Goal: Complete application form: Complete application form

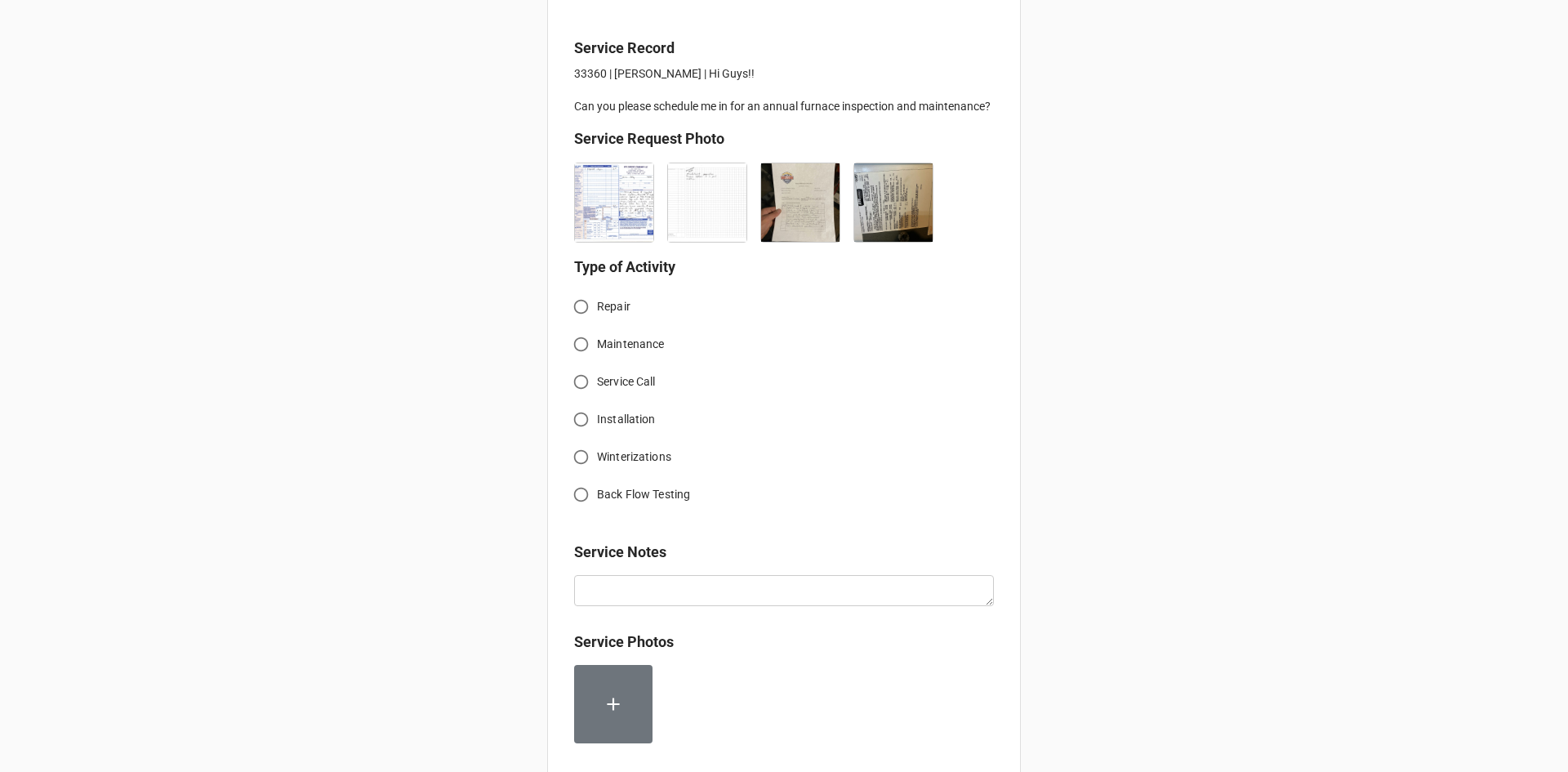
scroll to position [409, 0]
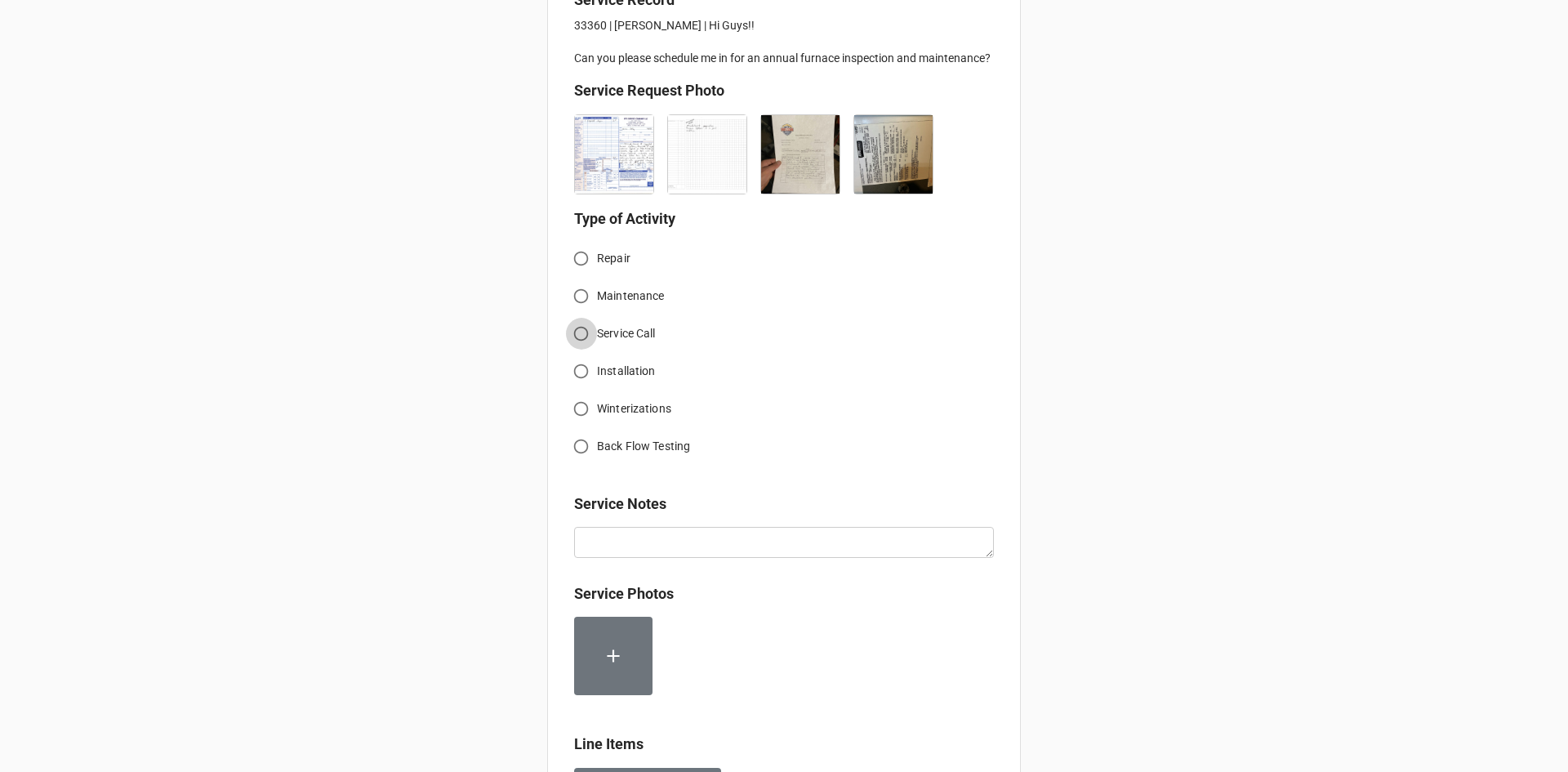
click at [575, 340] on input "Service Call" at bounding box center [581, 333] width 32 height 32
radio input "true"
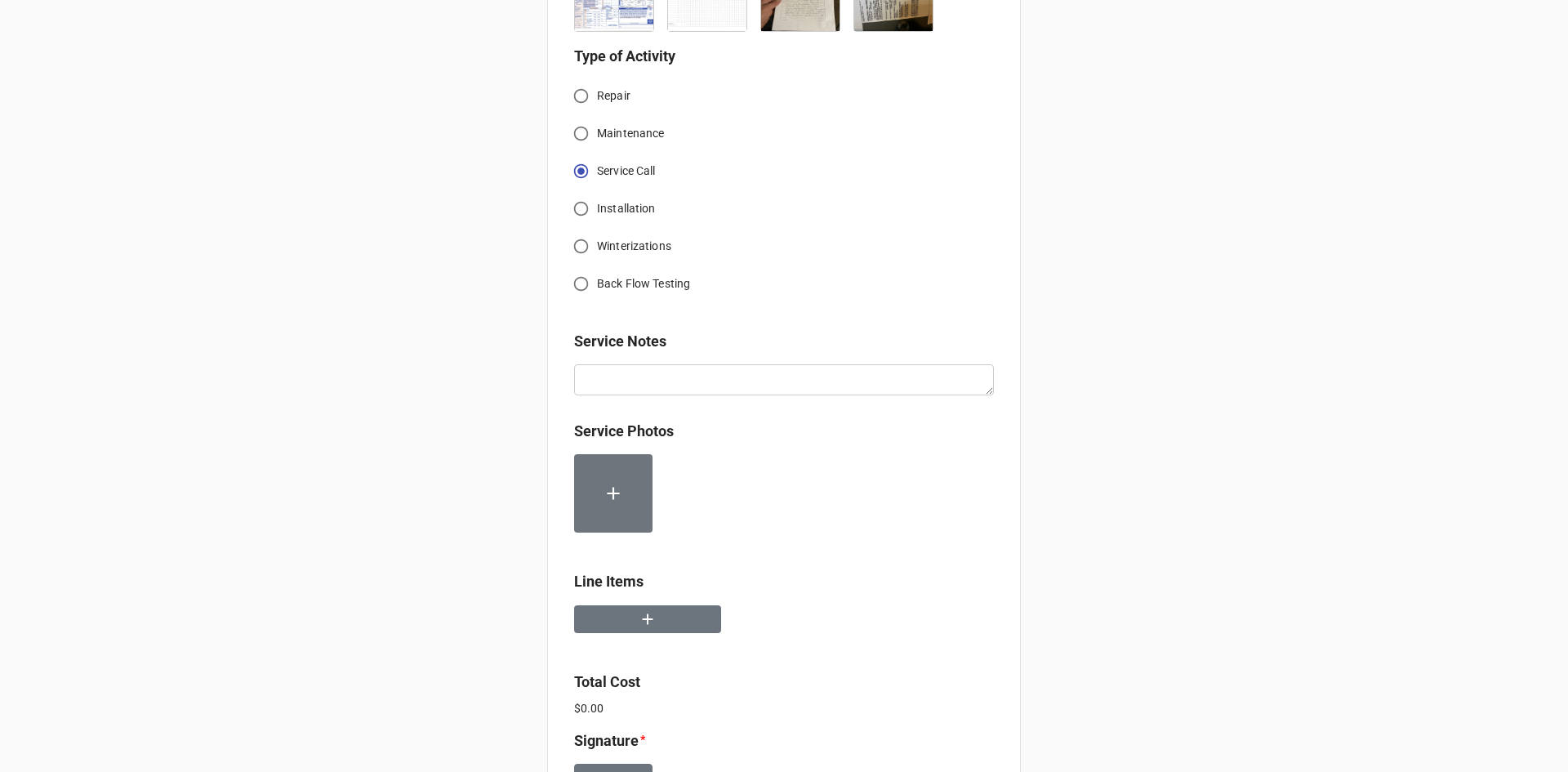
scroll to position [572, 0]
click at [666, 627] on button "button" at bounding box center [647, 618] width 147 height 28
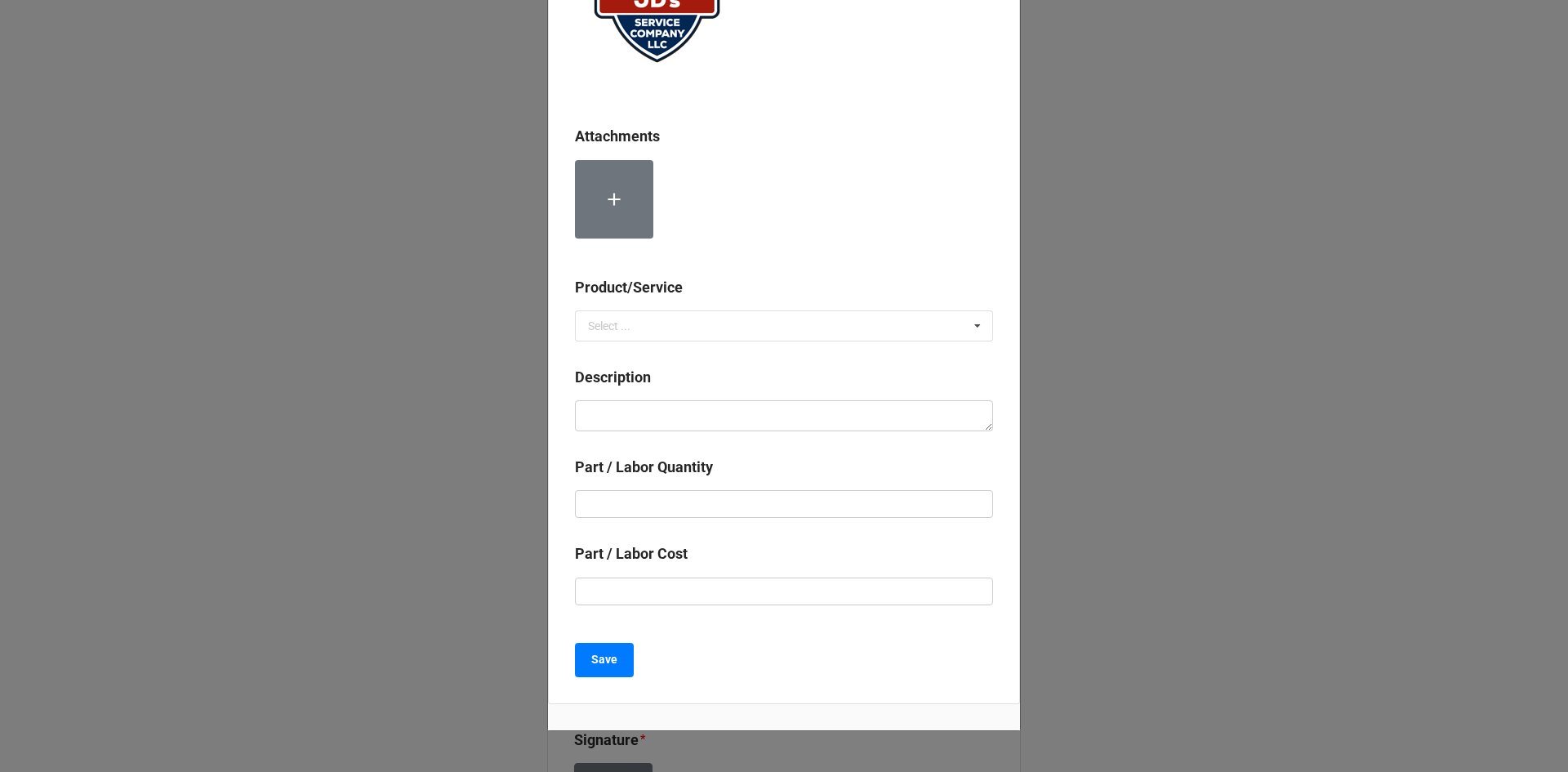
scroll to position [238, 0]
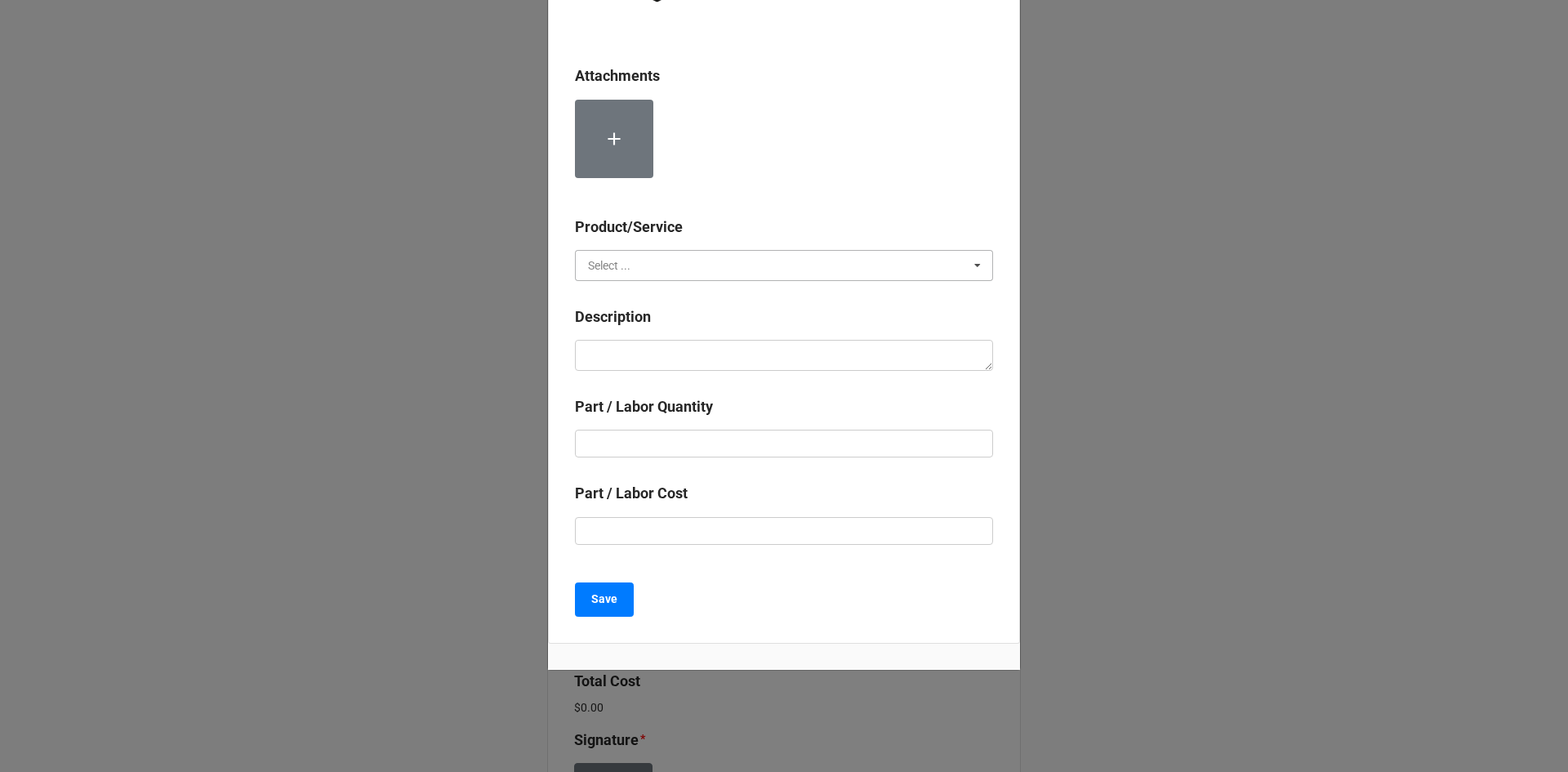
click at [659, 275] on input "text" at bounding box center [784, 265] width 416 height 29
click at [617, 296] on span "Services" at bounding box center [610, 296] width 42 height 13
click at [633, 356] on textarea at bounding box center [784, 355] width 418 height 31
paste textarea "9:00am-10:00am; Service Address: [STREET_ADDRESS][PERSON_NAME] Serviced, cleane…"
type textarea "x"
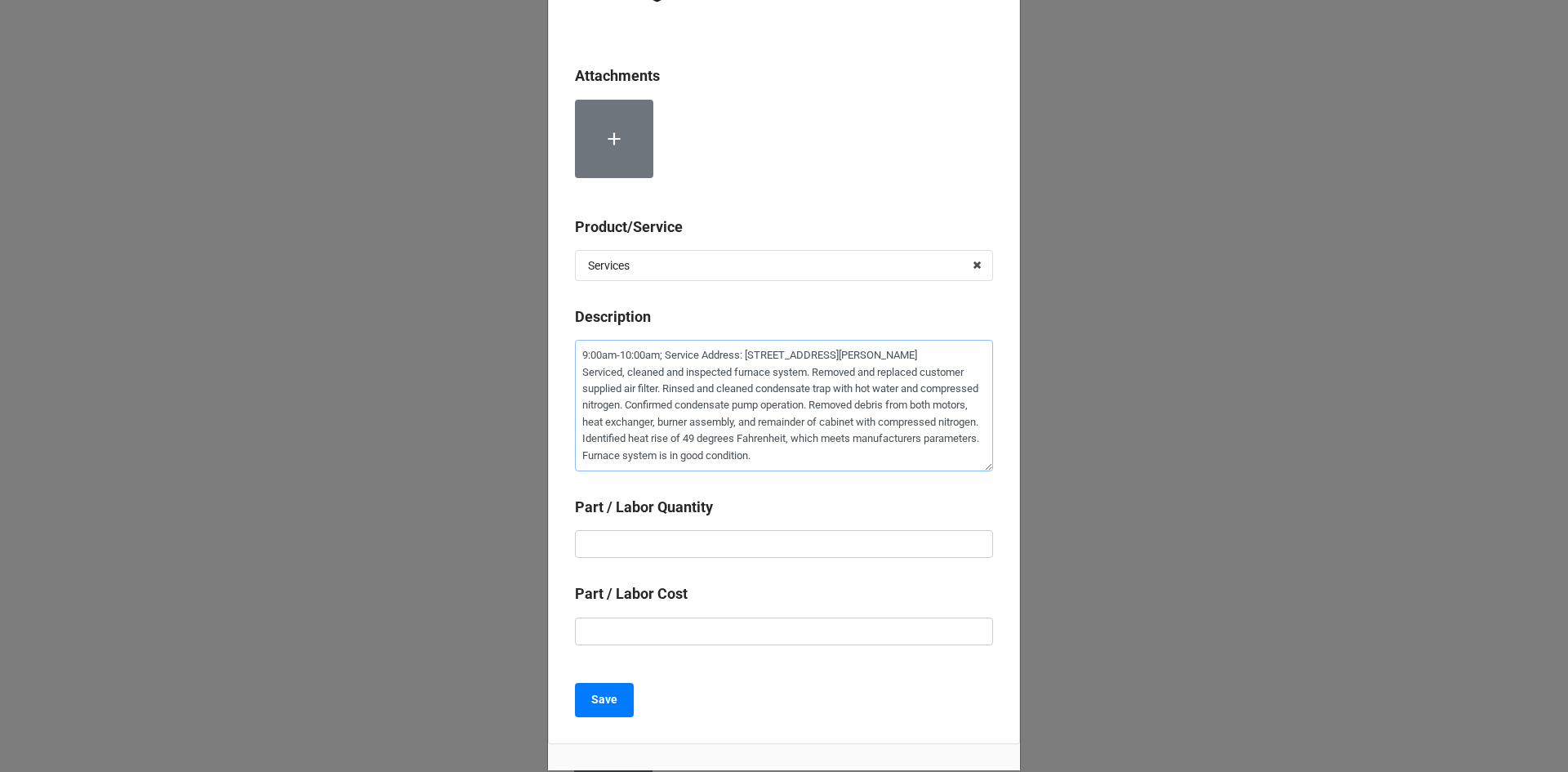
type textarea "9:00am-10:00am; Service Address: [STREET_ADDRESS][PERSON_NAME] Serviced, cleane…"
click at [677, 559] on div "Part / Labor Quantity" at bounding box center [784, 532] width 418 height 74
click at [684, 546] on input "text" at bounding box center [784, 543] width 418 height 27
type textarea "x"
type input "1"
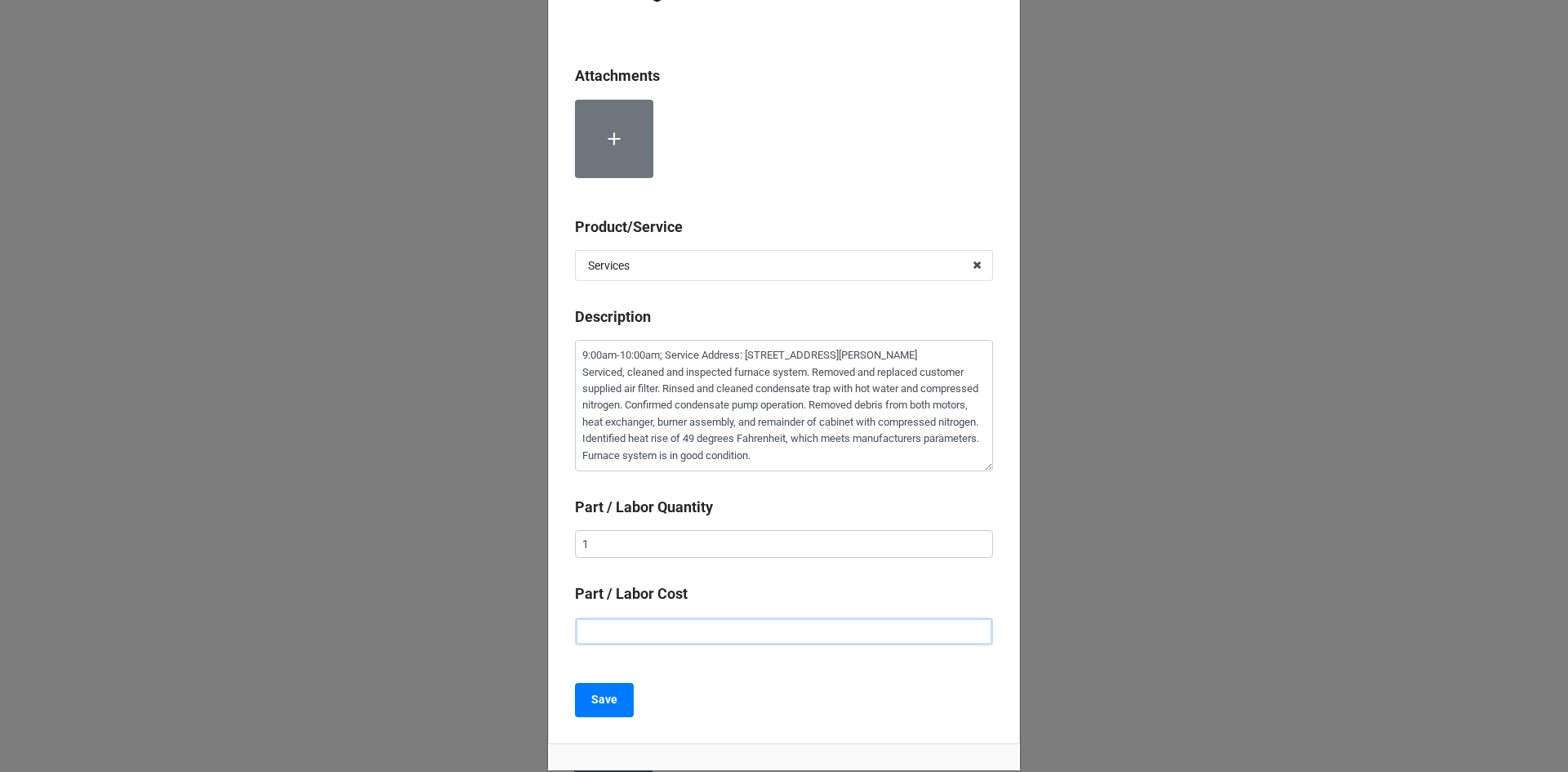
type textarea "x"
type input "$2.00"
type textarea "x"
type input "$22.00"
type textarea "x"
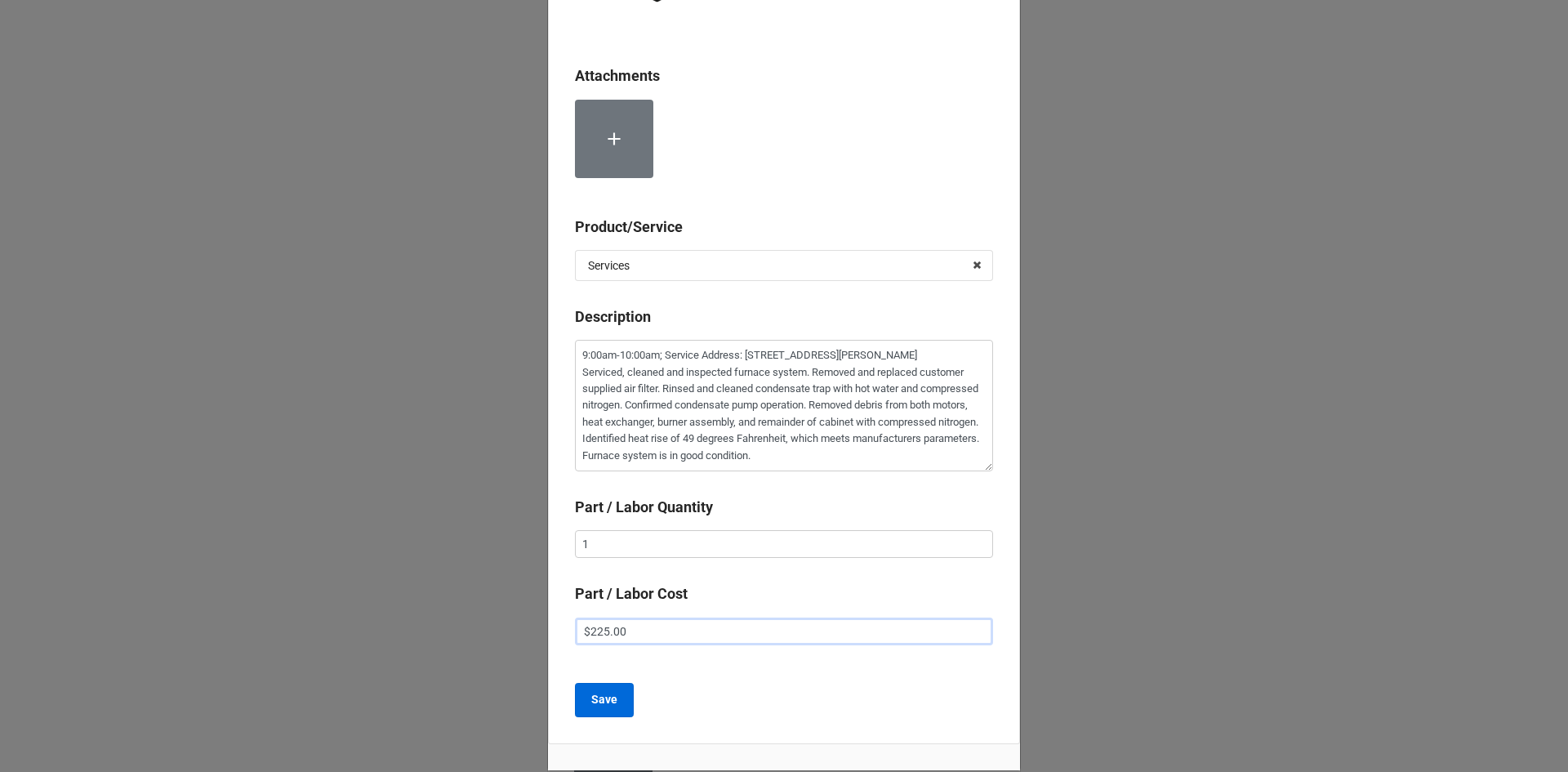
type input "$225.00"
click at [615, 701] on button "Save" at bounding box center [605, 700] width 59 height 35
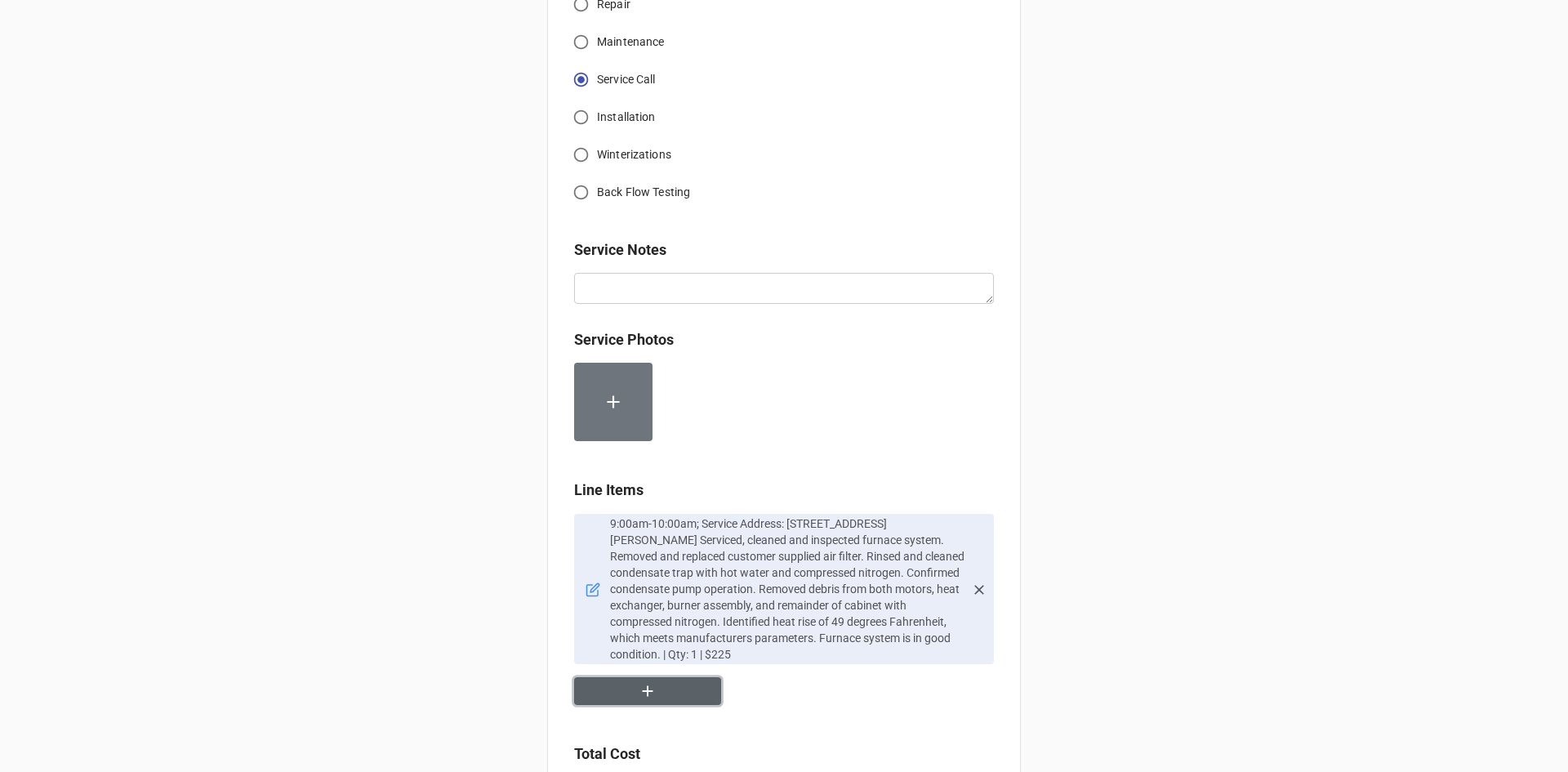
scroll to position [678, 0]
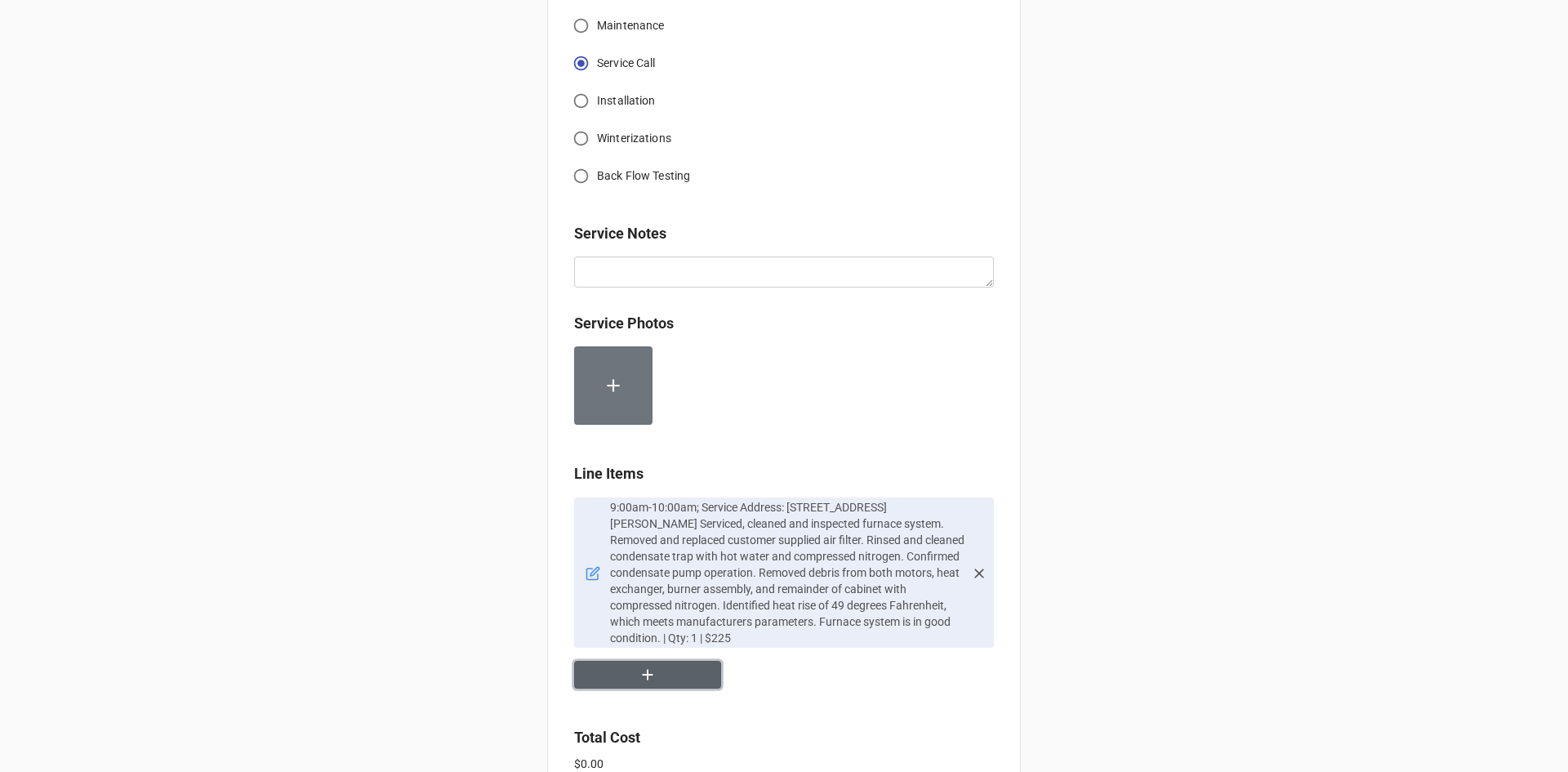
click at [660, 678] on button "button" at bounding box center [647, 675] width 147 height 28
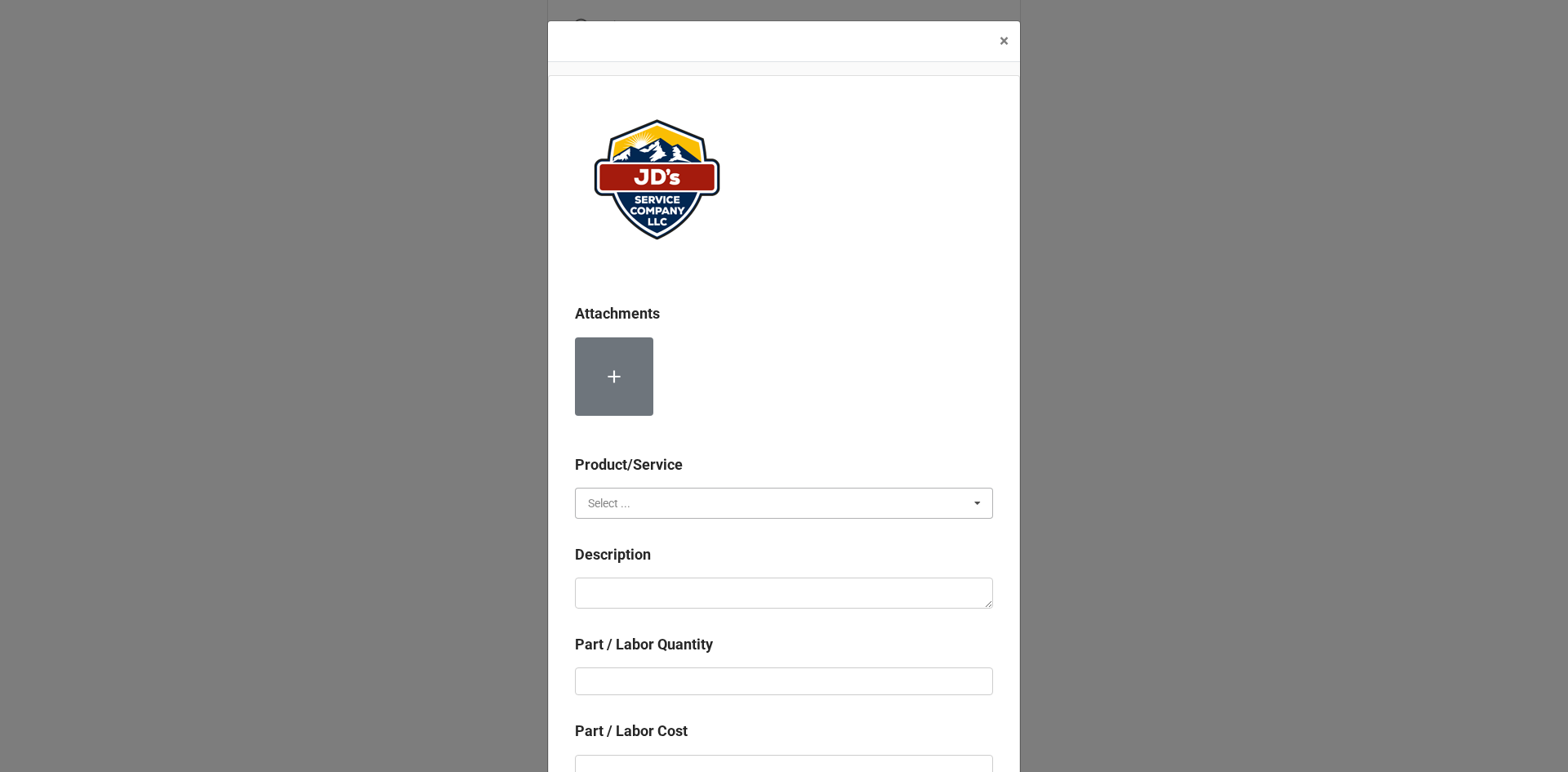
click at [650, 495] on input "text" at bounding box center [784, 503] width 416 height 29
click at [652, 563] on div "Material Cost" at bounding box center [783, 563] width 416 height 30
click at [650, 592] on textarea at bounding box center [784, 593] width 418 height 31
type textarea "x"
type textarea "C"
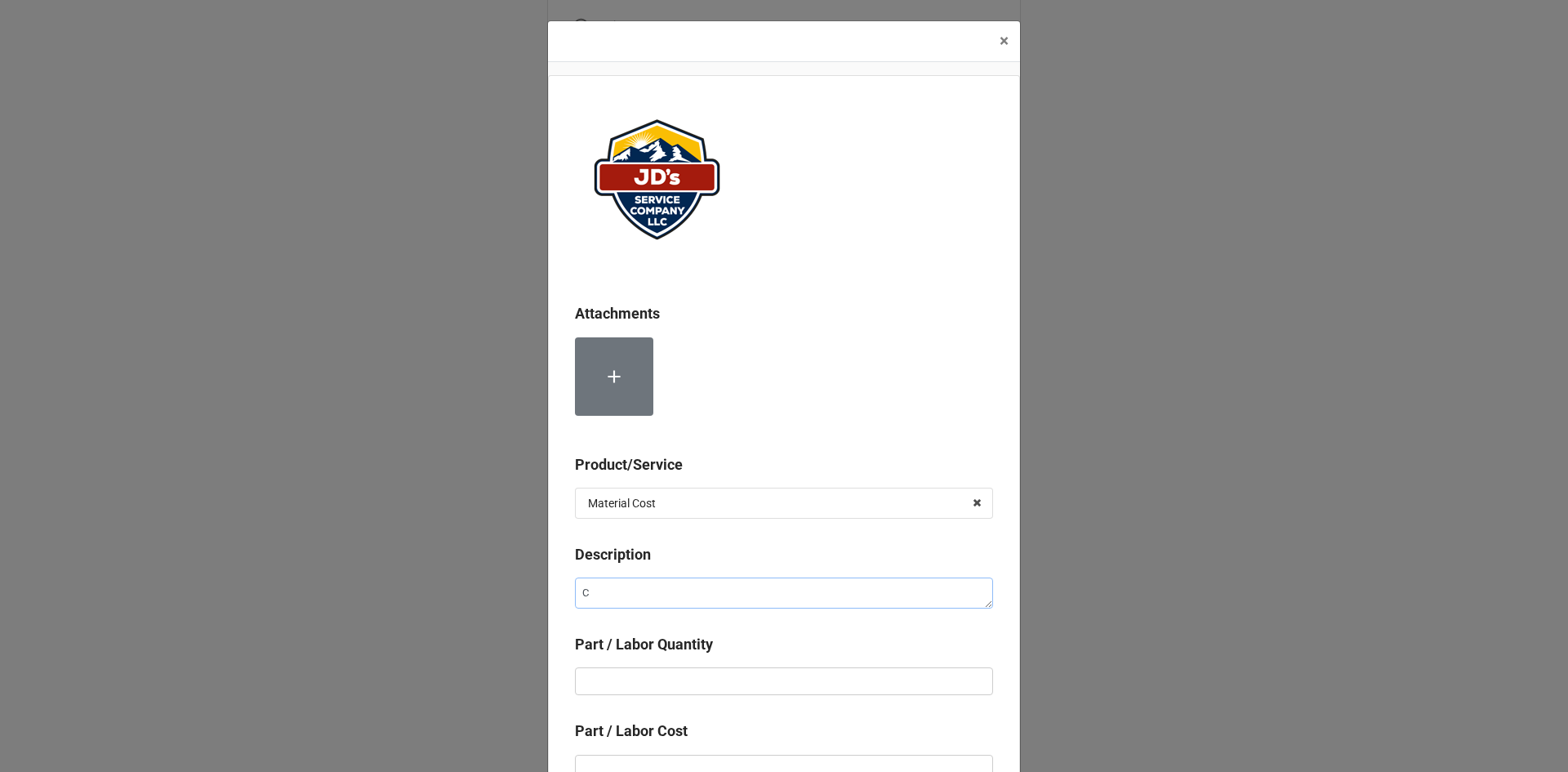
type textarea "x"
type textarea "Co"
type textarea "x"
type textarea "Com"
type textarea "x"
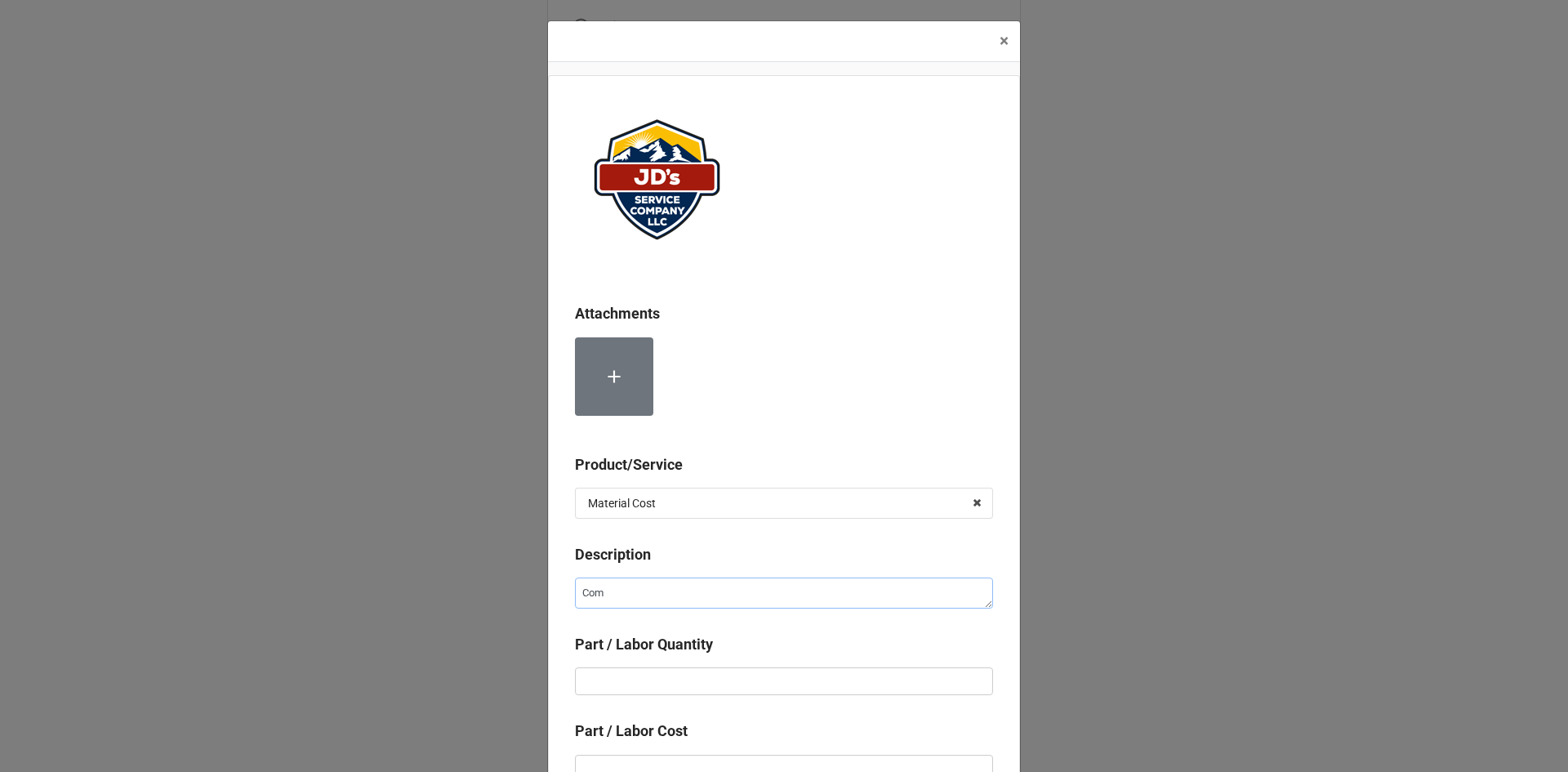
type textarea "Comp"
type textarea "x"
type textarea "Compr"
type textarea "x"
type textarea "Compre"
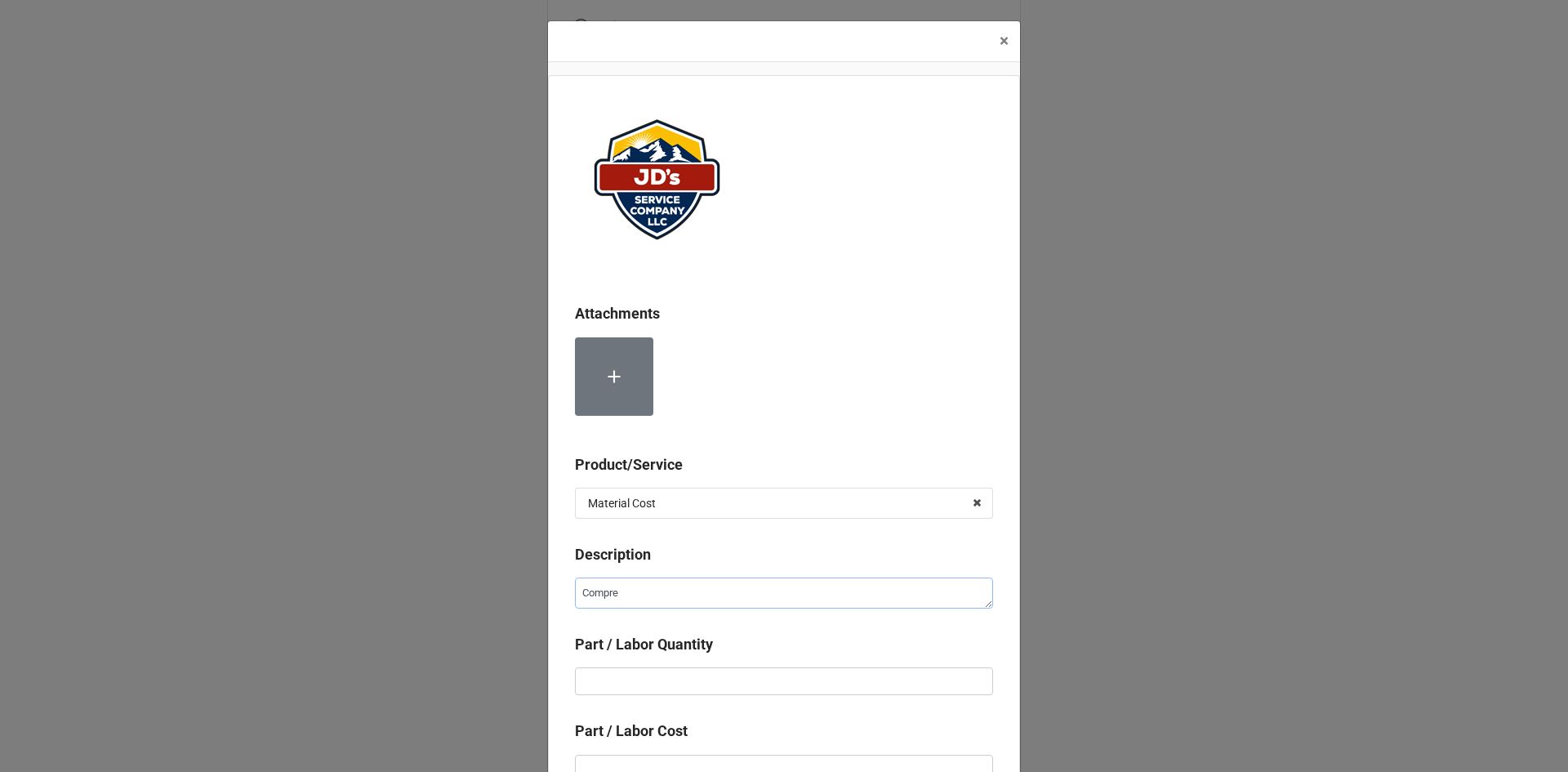
type textarea "x"
type textarea "Compres"
type textarea "x"
type textarea "Compress"
type textarea "x"
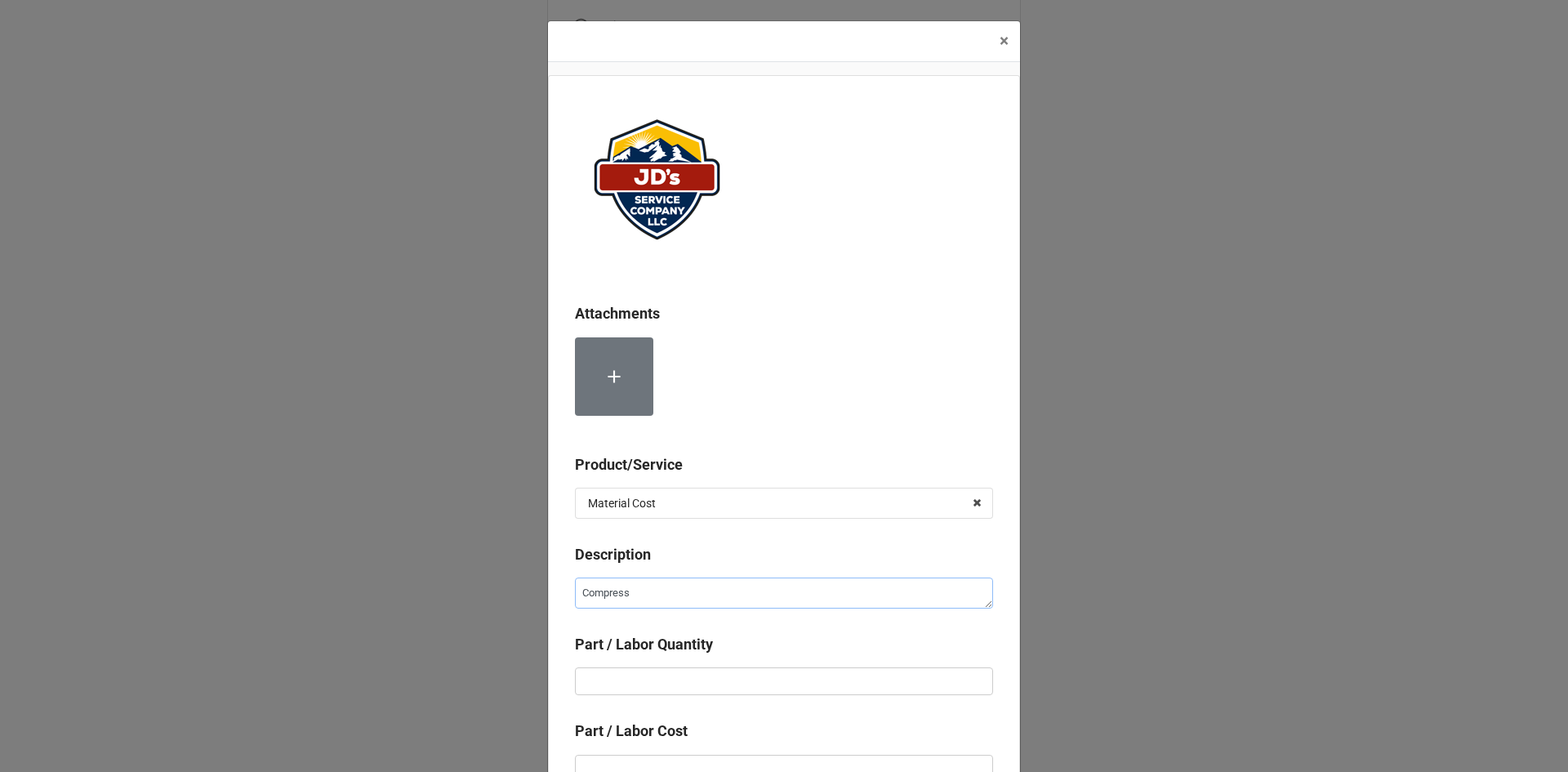
type textarea "Compresse"
type textarea "x"
type textarea "Compressed"
type textarea "x"
type textarea "Compressed"
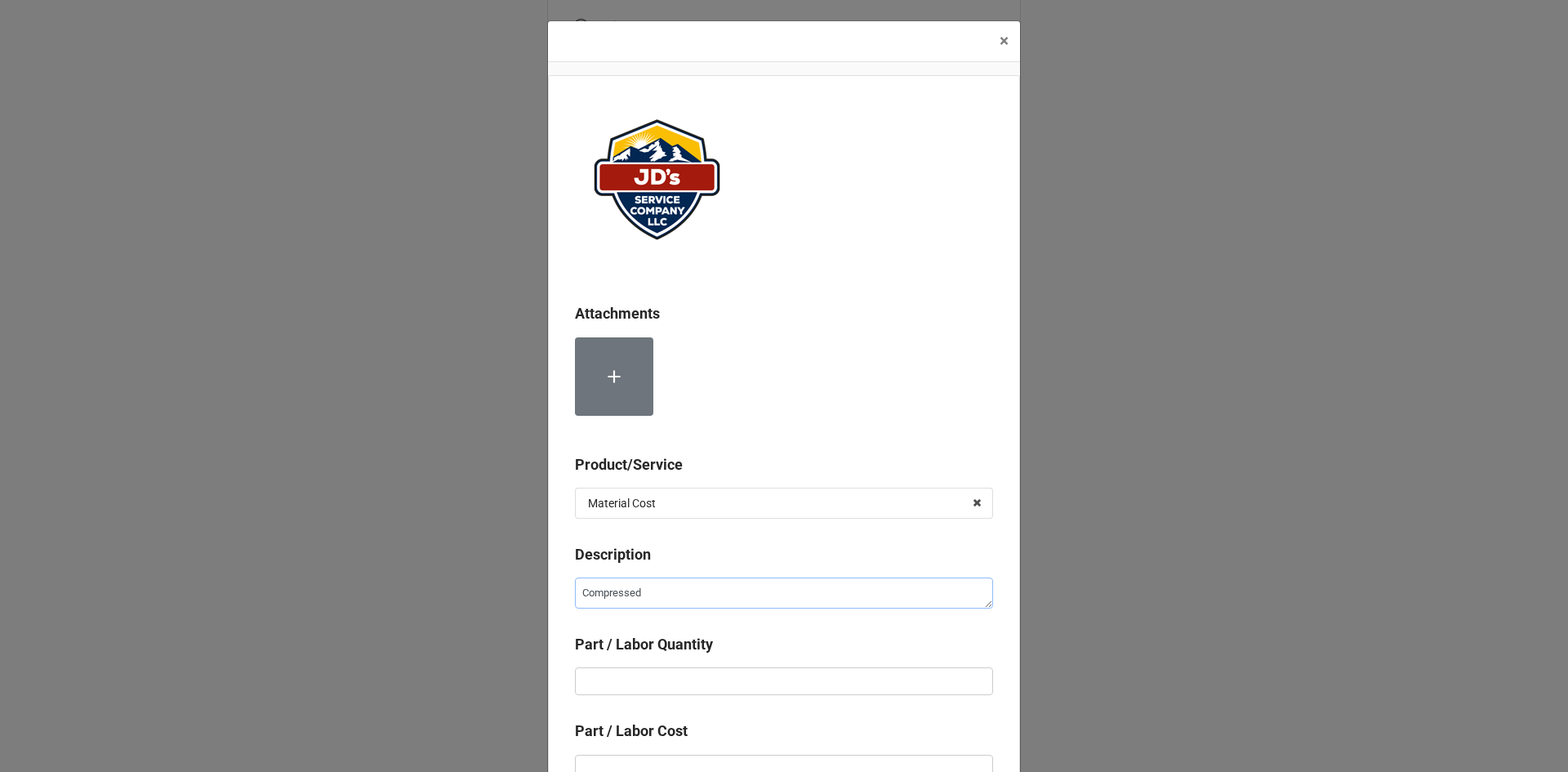
type textarea "x"
type textarea "Compressed Ni"
type textarea "x"
type textarea "Compressed Nio"
type textarea "x"
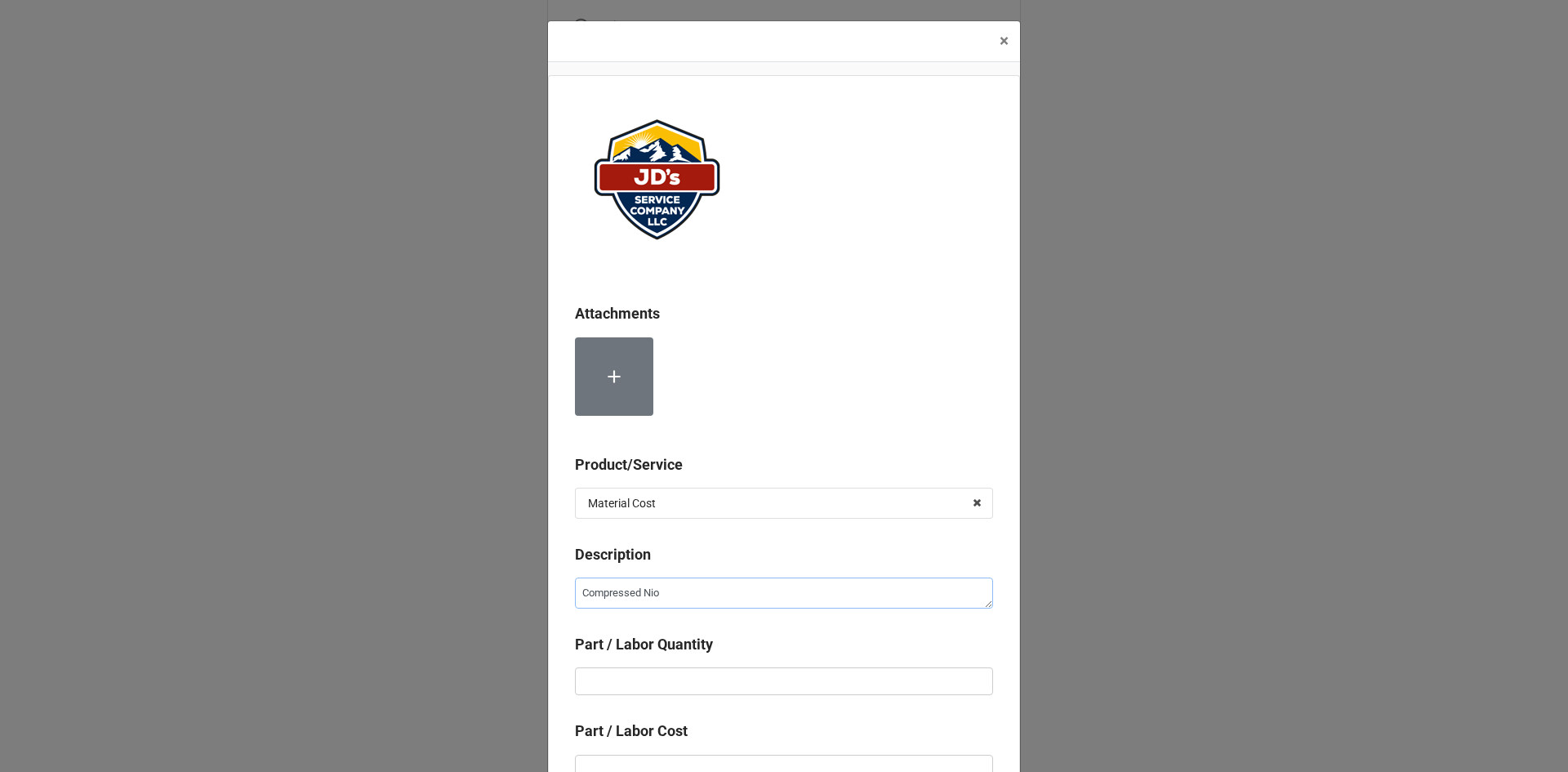
type textarea "Compressed Ni"
type textarea "x"
type textarea "Compressed Nit"
type textarea "x"
type textarea "Compressed Nitr"
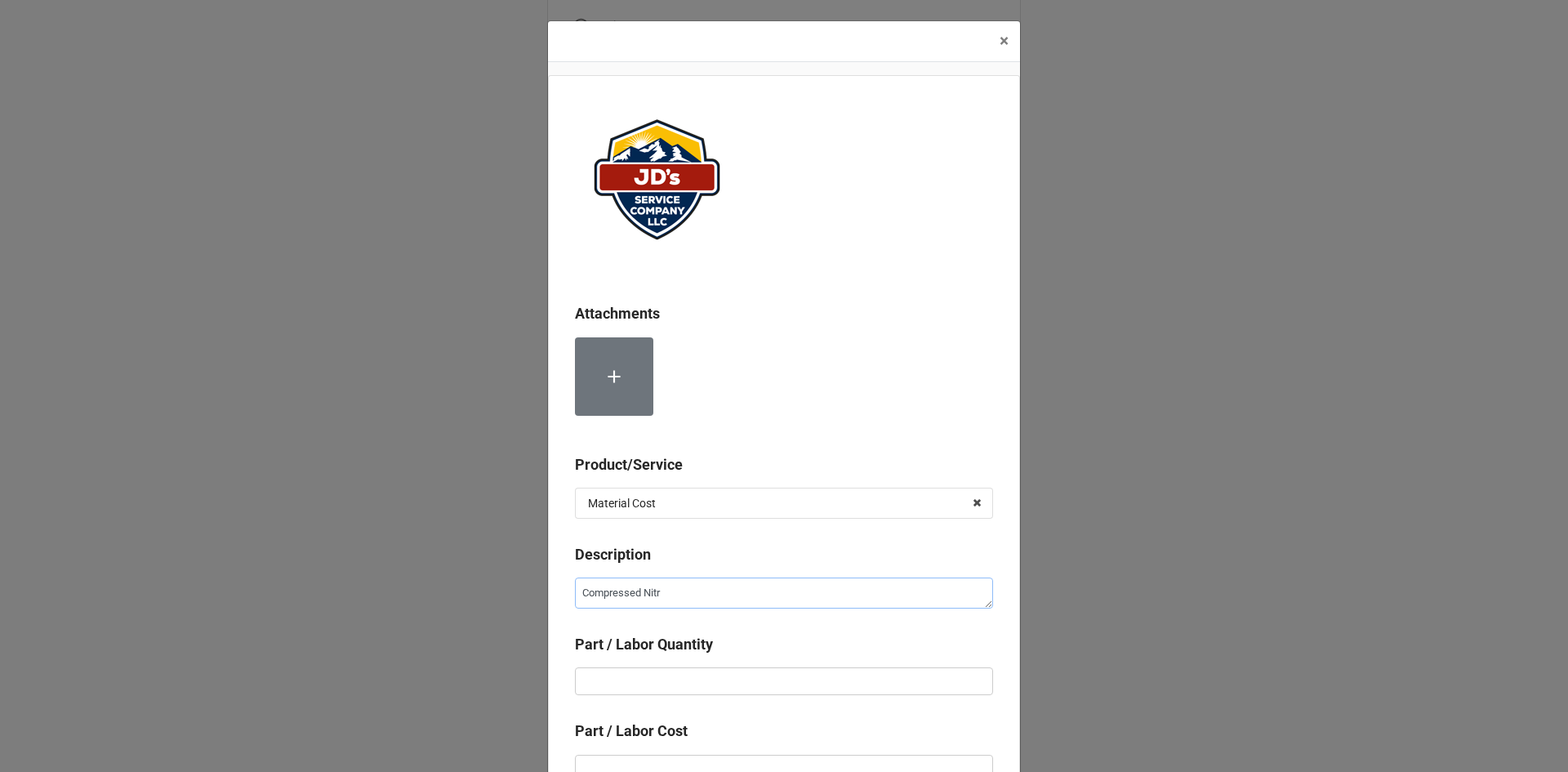
type textarea "x"
type textarea "Compressed Nitro"
type textarea "x"
type textarea "Compressed Nitrog"
type textarea "x"
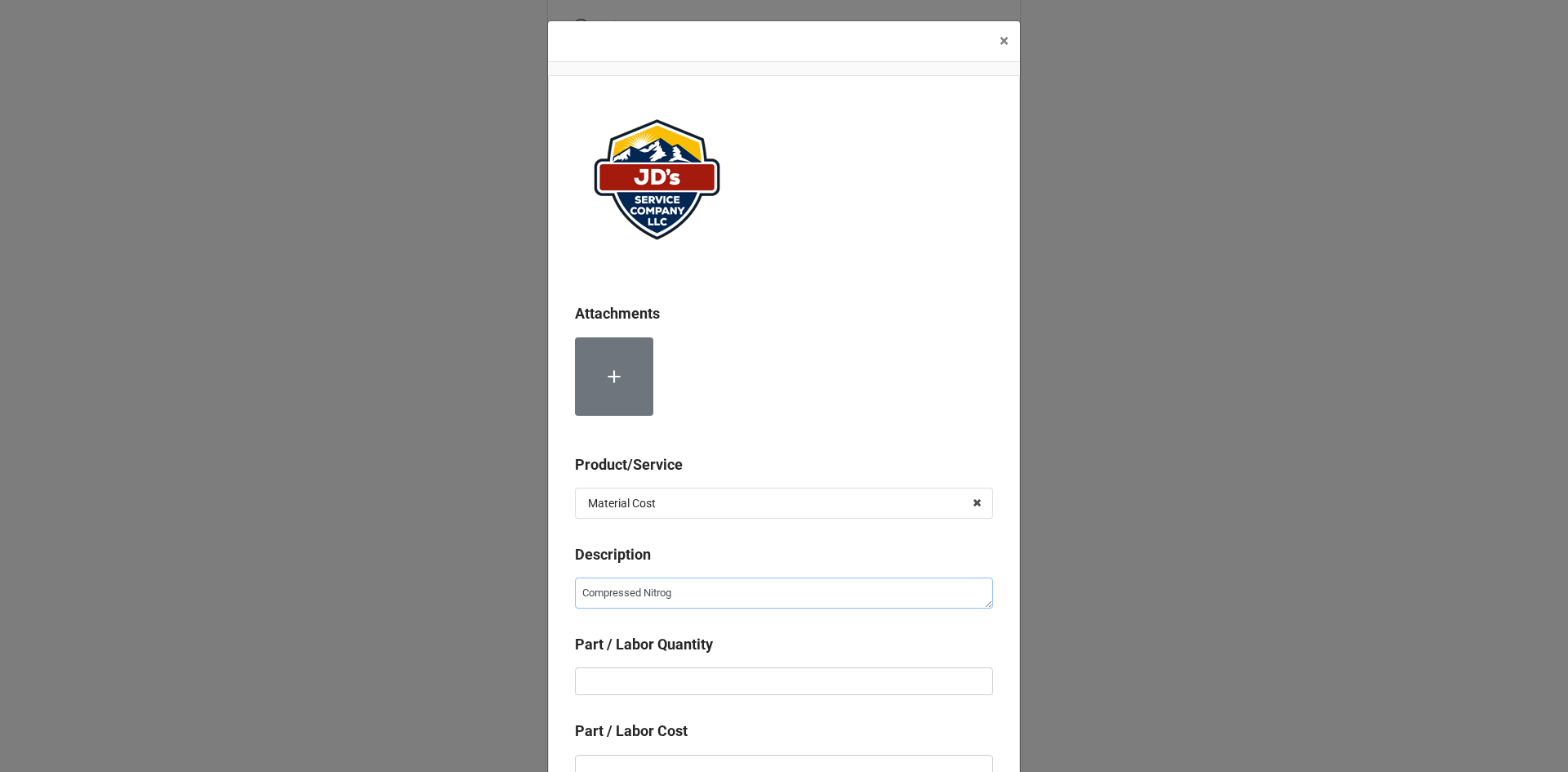
type textarea "Compressed Nitroge"
type textarea "x"
type textarea "Compressed Nitrogen"
type textarea "x"
type input "1"
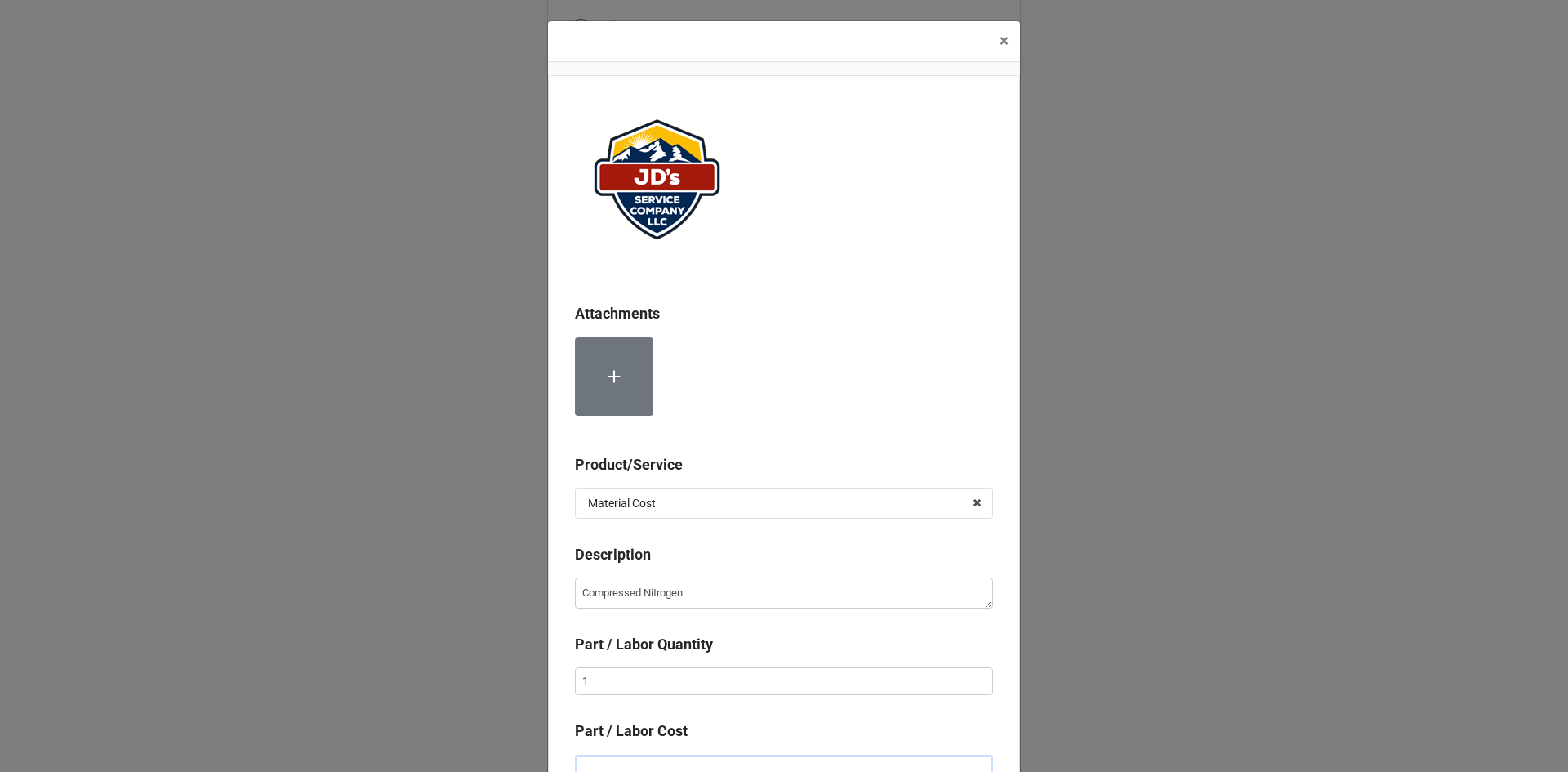
scroll to position [11, 0]
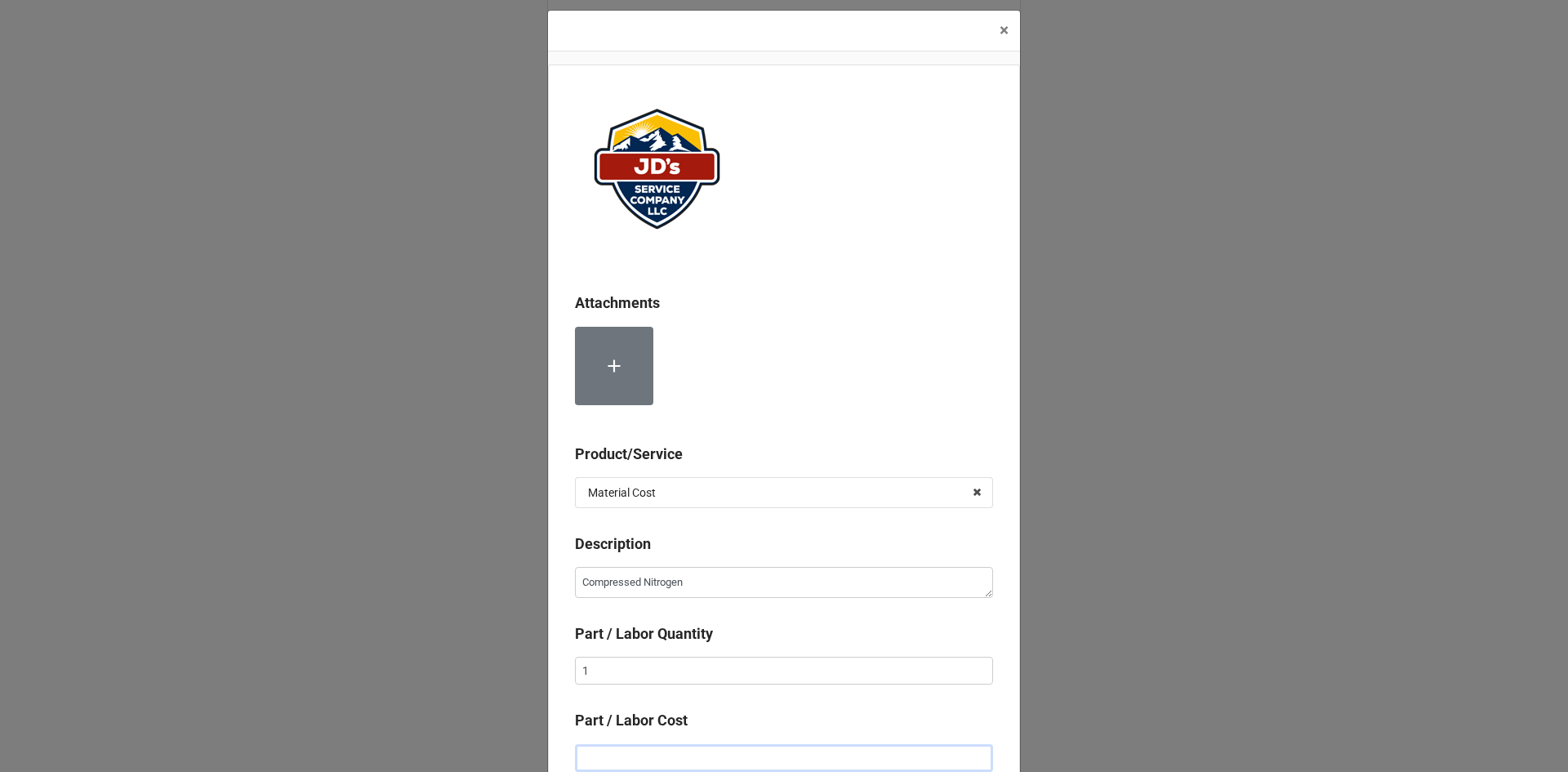
type textarea "x"
type input "$2.00"
type textarea "x"
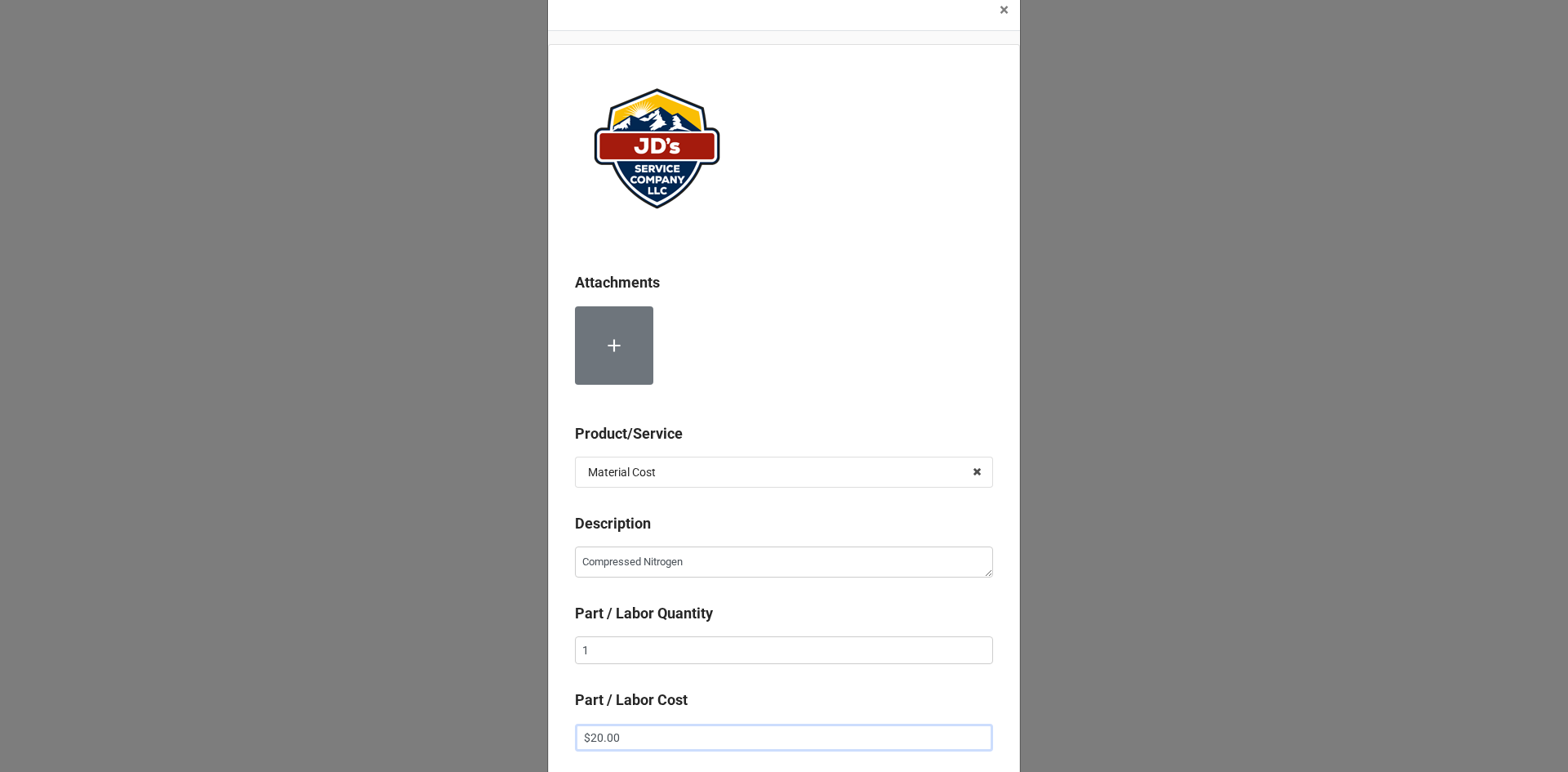
scroll to position [92, 0]
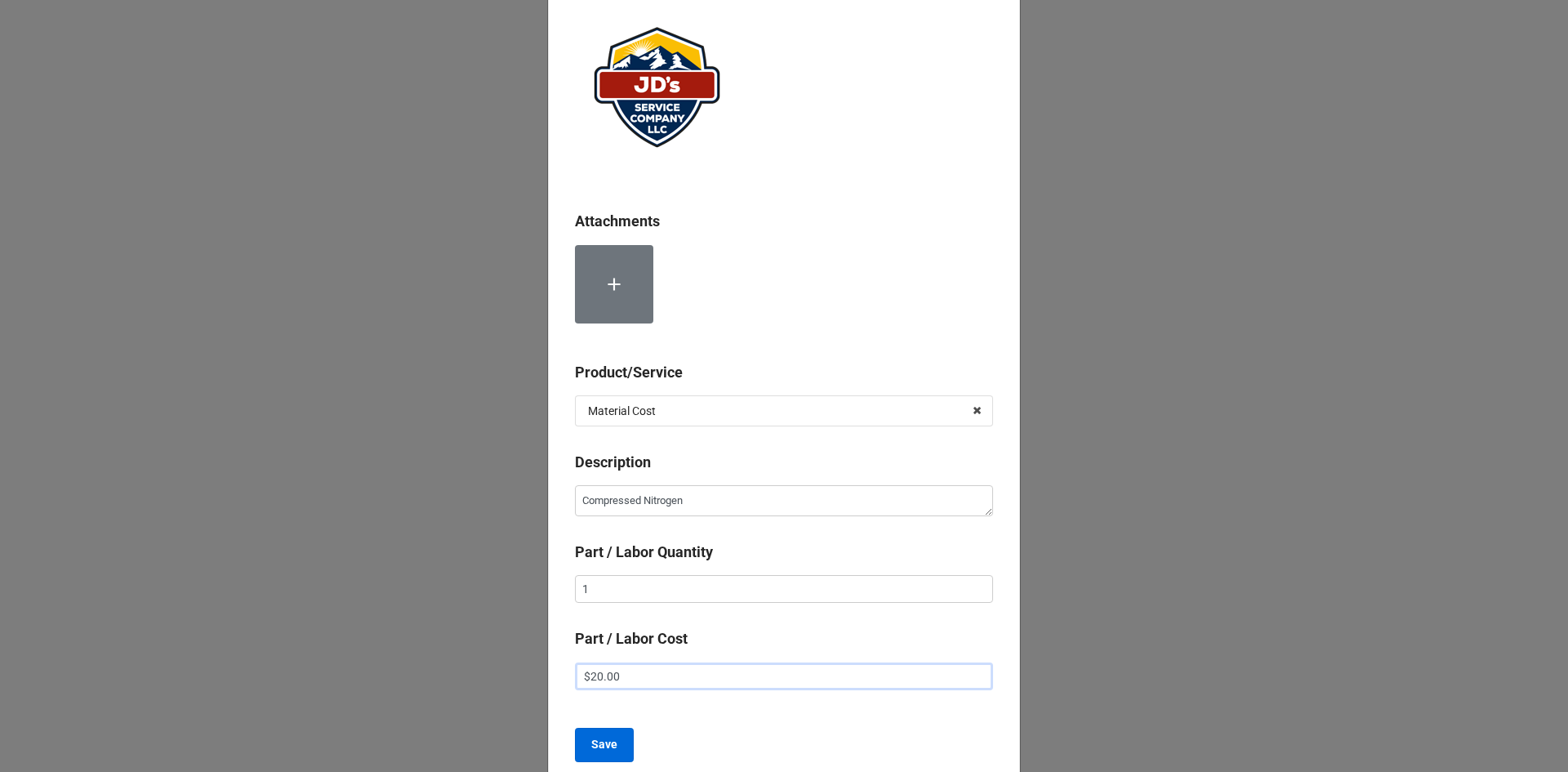
type input "$20.00"
click at [591, 741] on b "Save" at bounding box center [604, 744] width 26 height 17
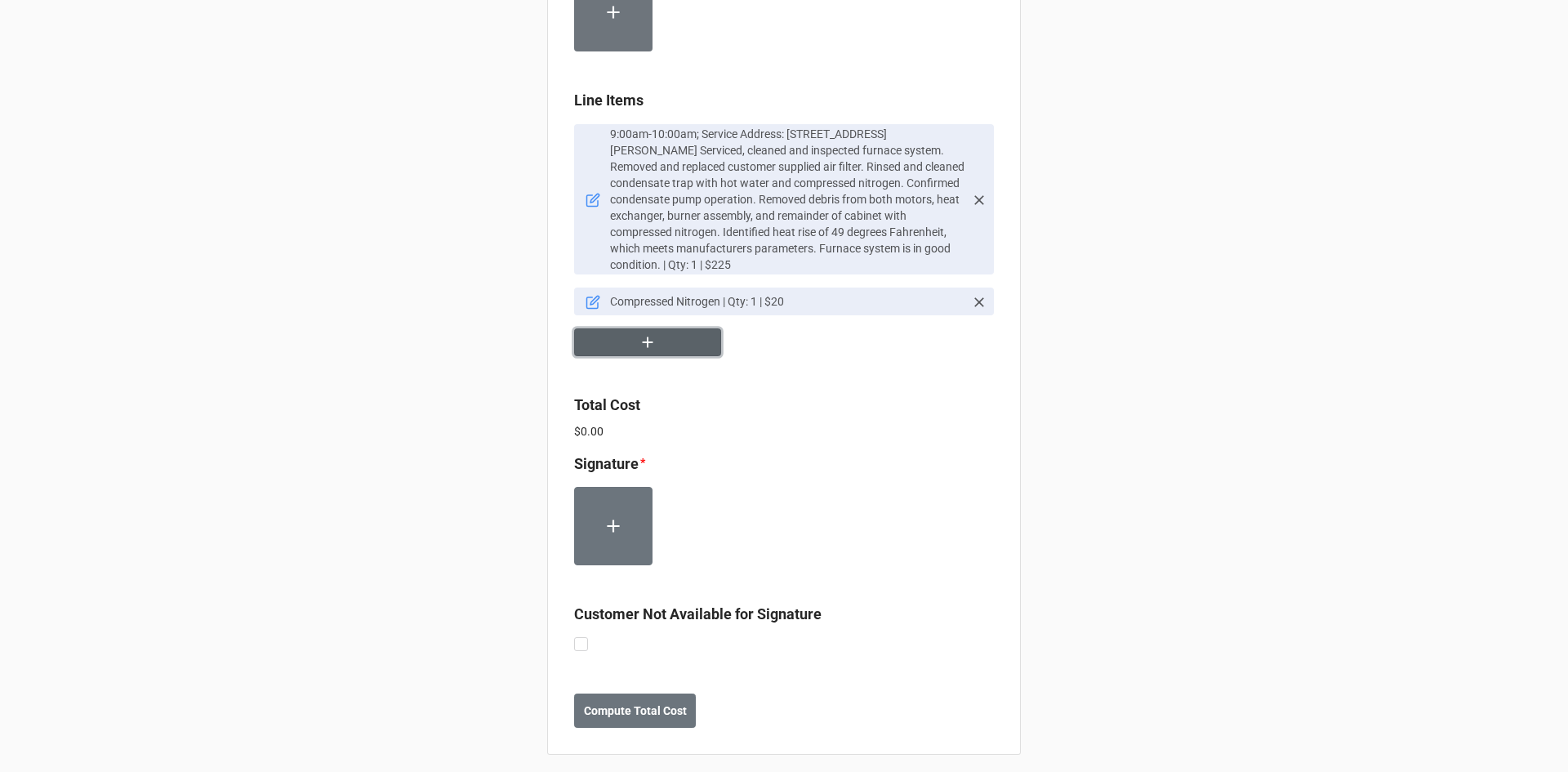
scroll to position [1062, 0]
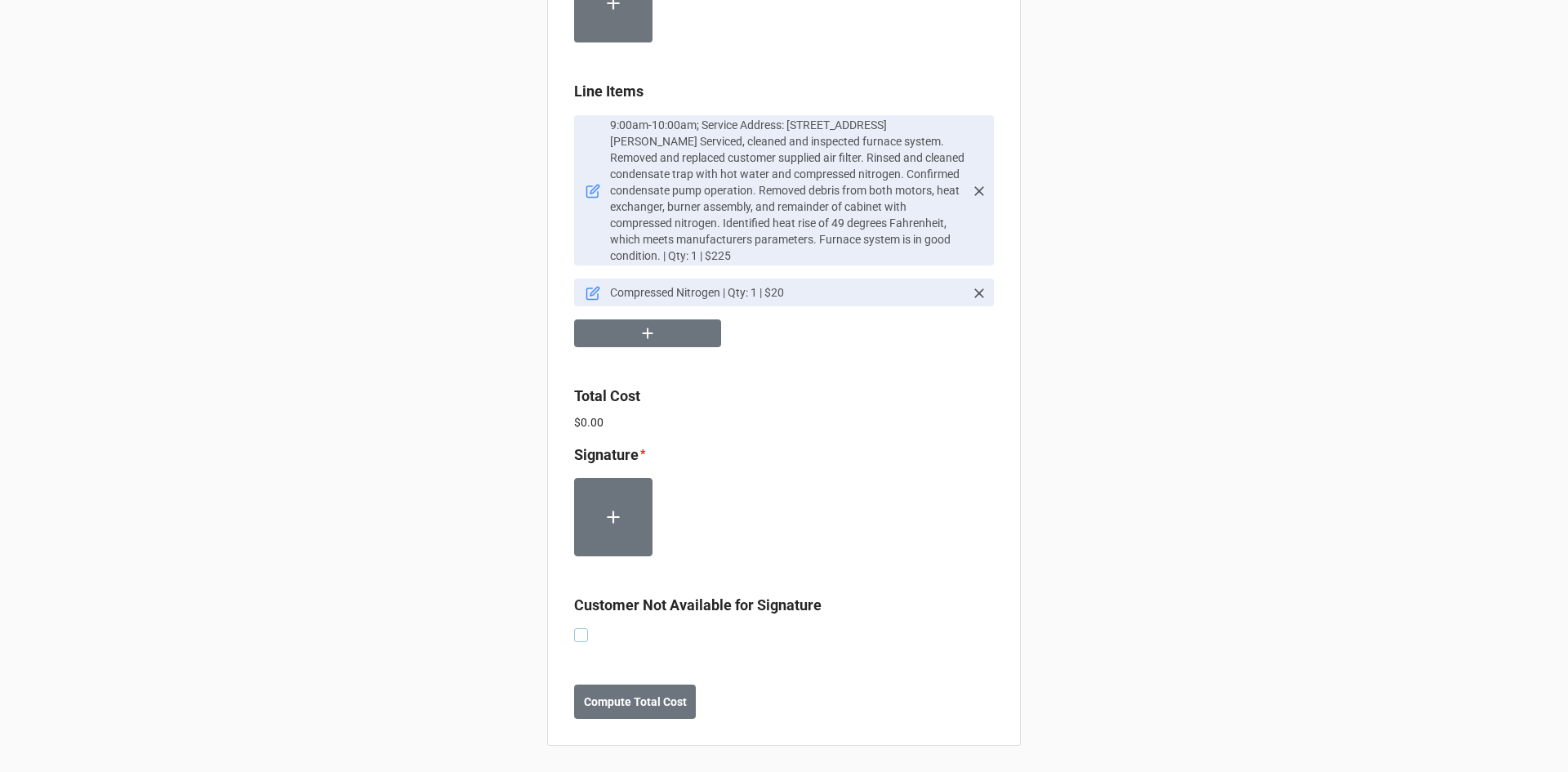
click at [579, 628] on label at bounding box center [581, 628] width 14 height 0
checkbox input "true"
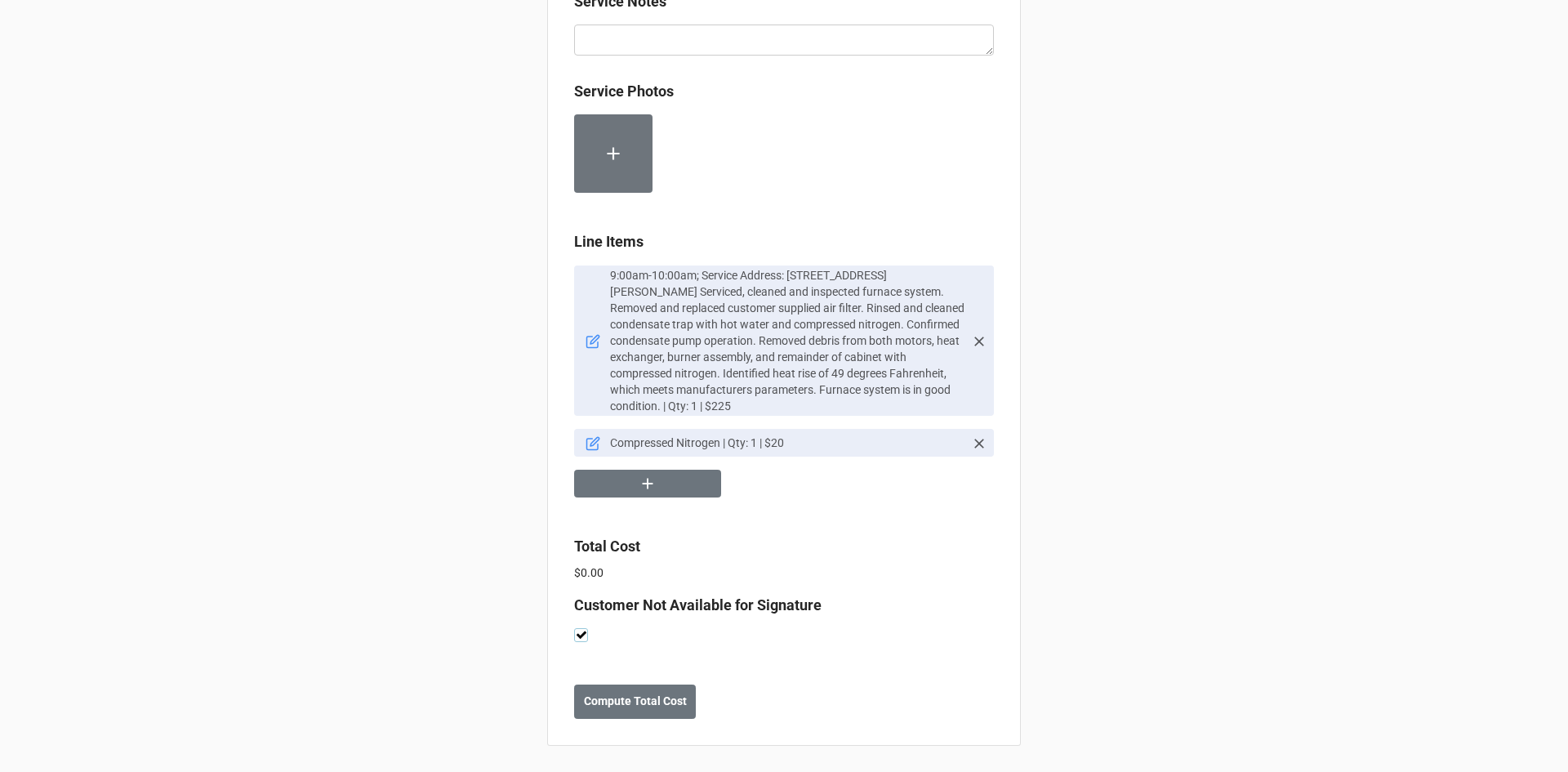
scroll to position [911, 0]
click at [629, 703] on b "Compute Total Cost" at bounding box center [635, 701] width 103 height 17
click at [635, 704] on div "Save" at bounding box center [784, 702] width 420 height 35
click at [585, 699] on button "Save" at bounding box center [604, 702] width 59 height 35
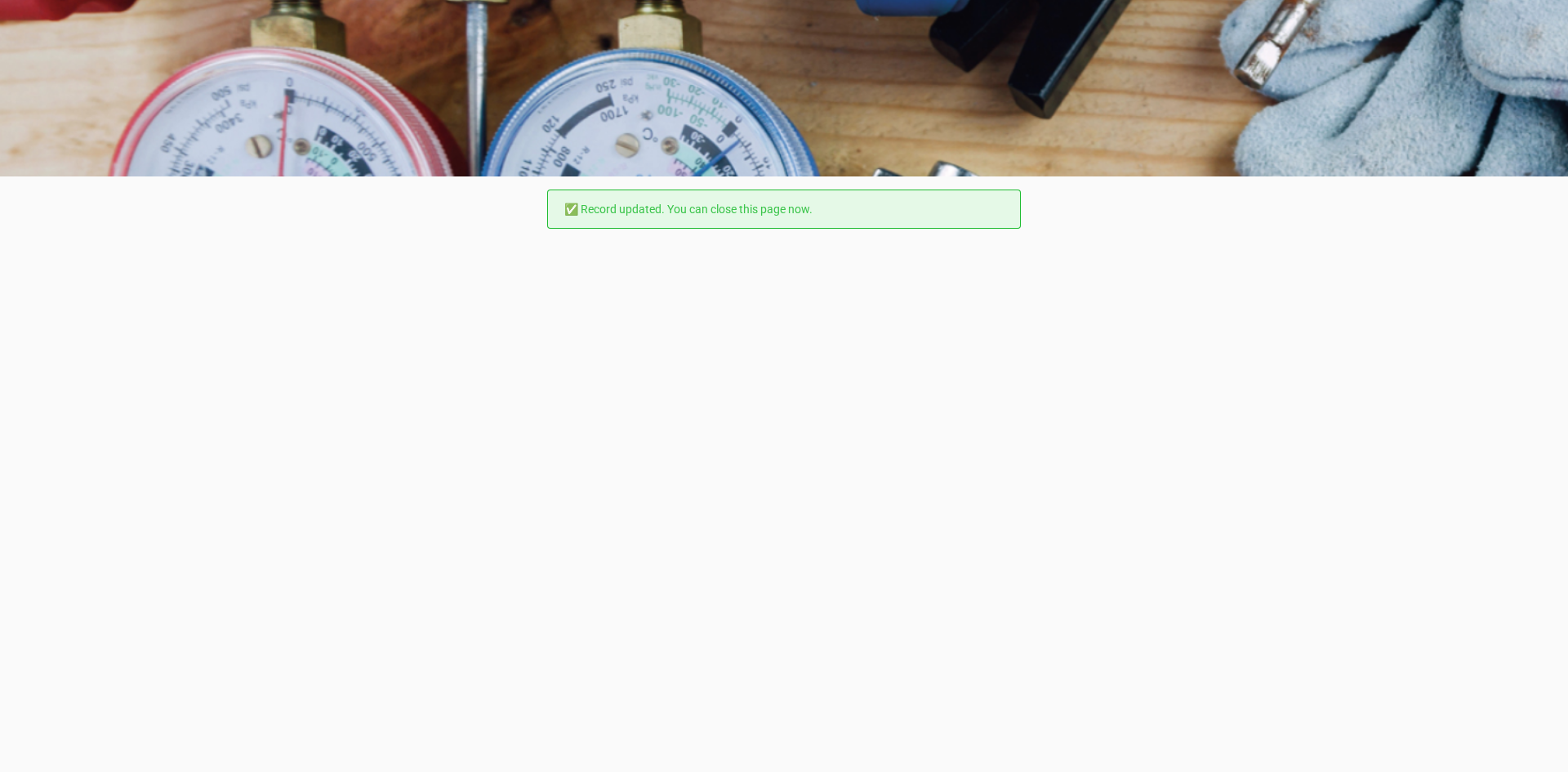
scroll to position [0, 0]
